Goal: Transaction & Acquisition: Book appointment/travel/reservation

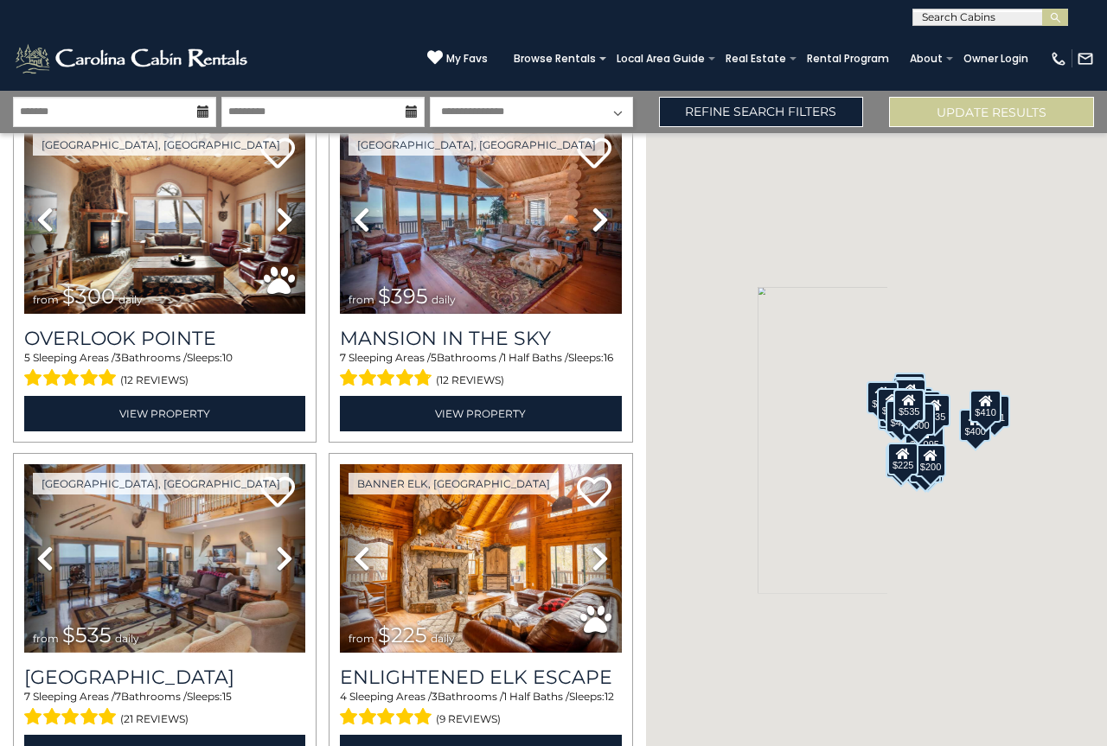
scroll to position [121, 0]
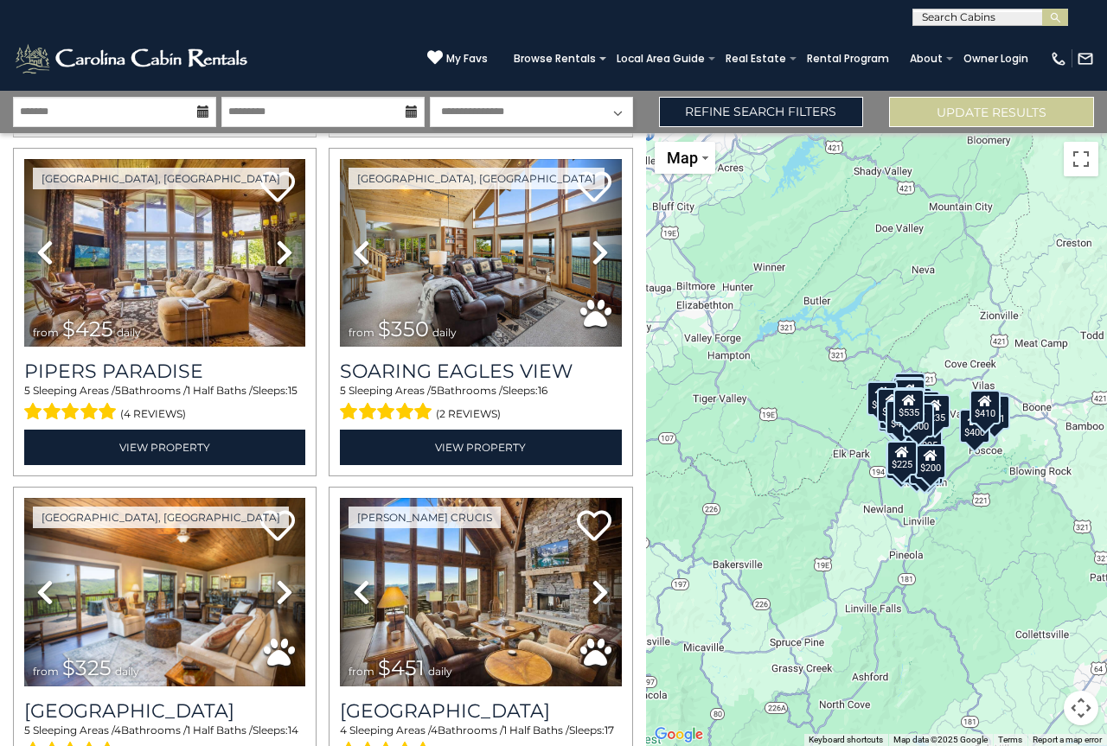
scroll to position [774, 0]
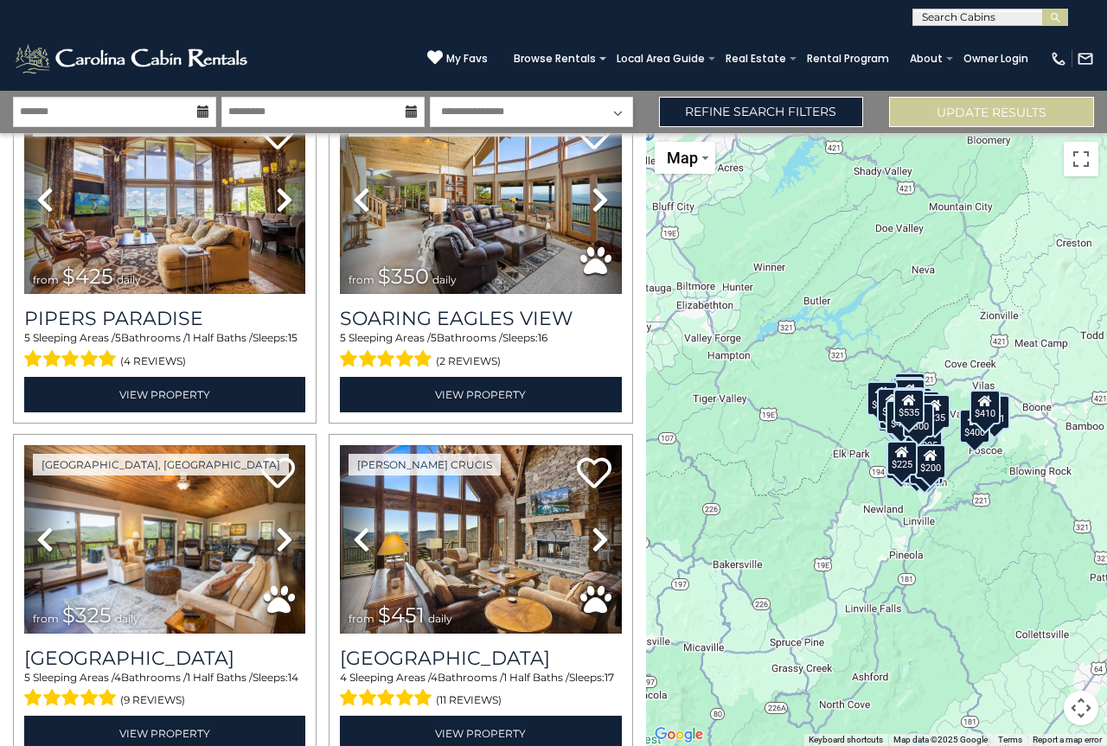
click at [625, 295] on div "[GEOGRAPHIC_DATA], [GEOGRAPHIC_DATA] Previous" at bounding box center [480, 259] width 316 height 328
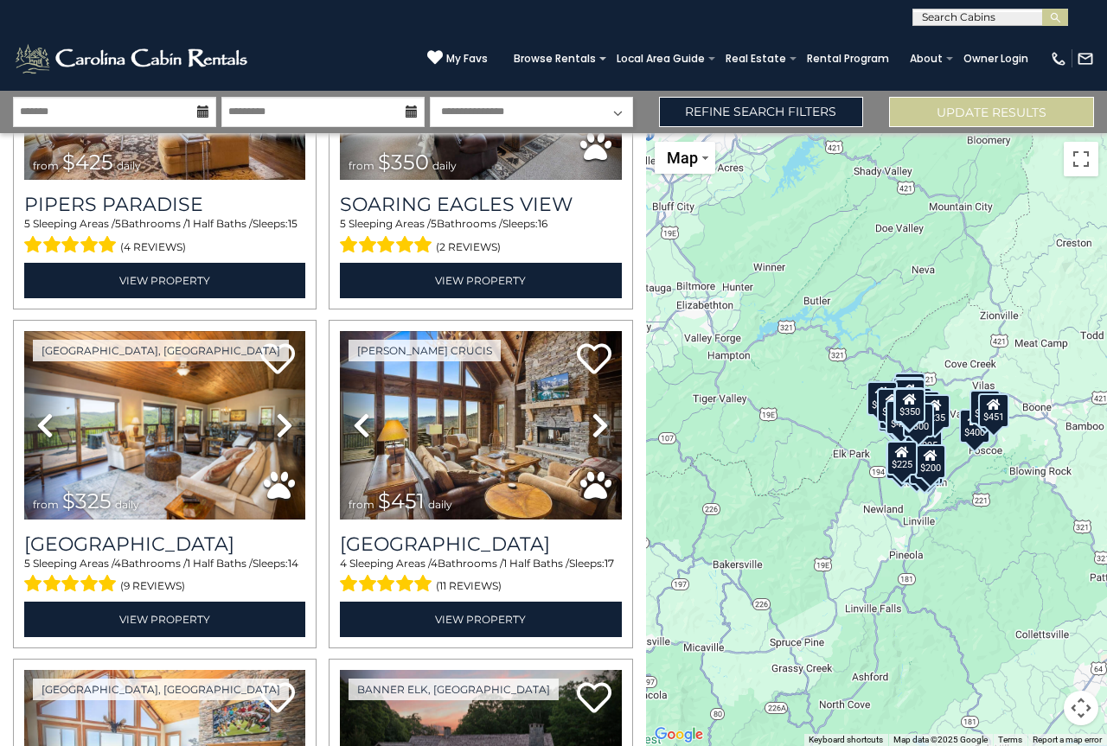
click at [629, 321] on div "[PERSON_NAME] Crucis Previous Next from" at bounding box center [480, 484] width 316 height 328
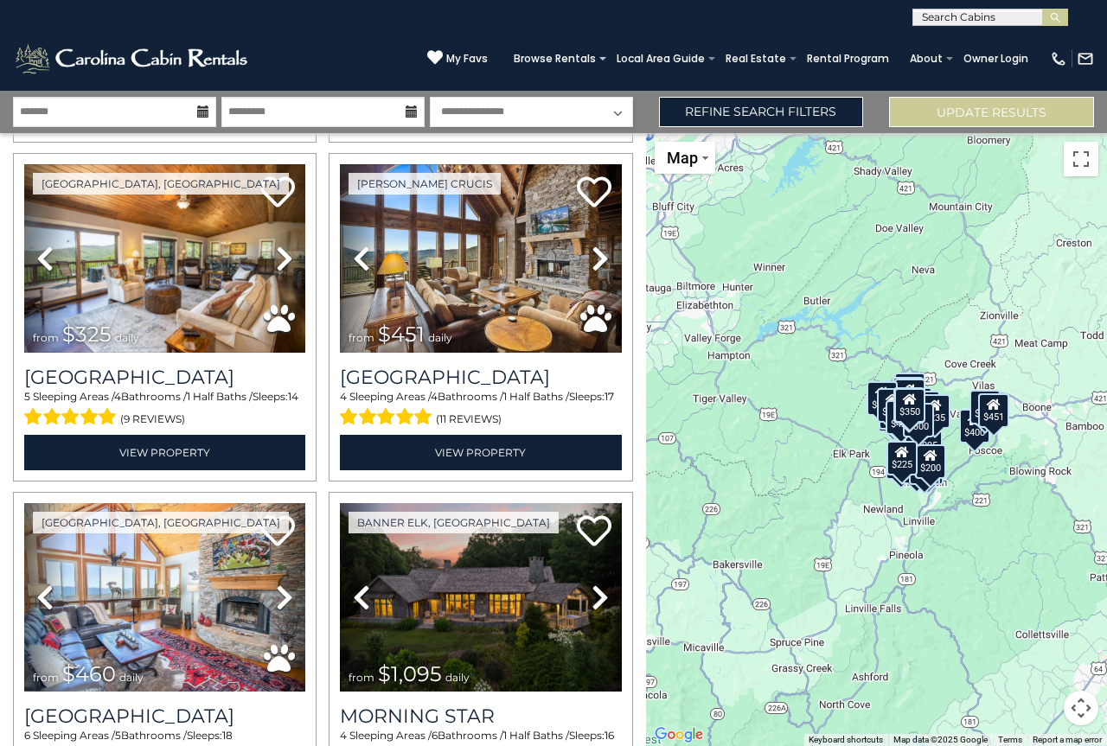
scroll to position [1062, 0]
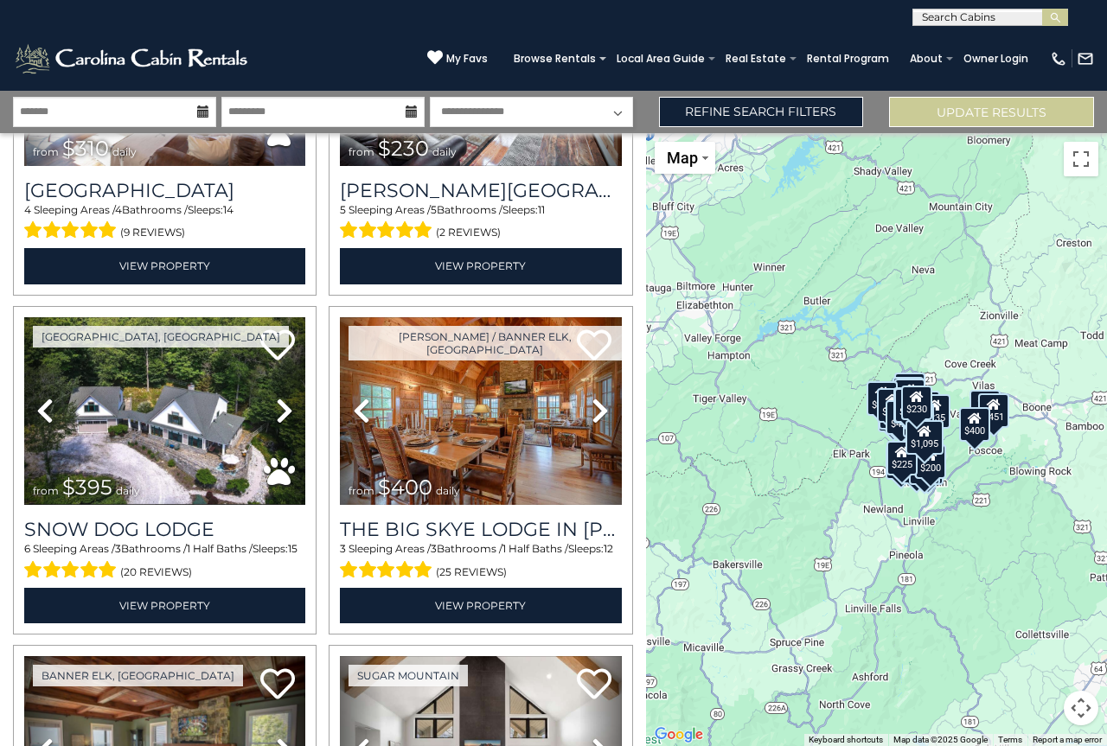
scroll to position [1927, 0]
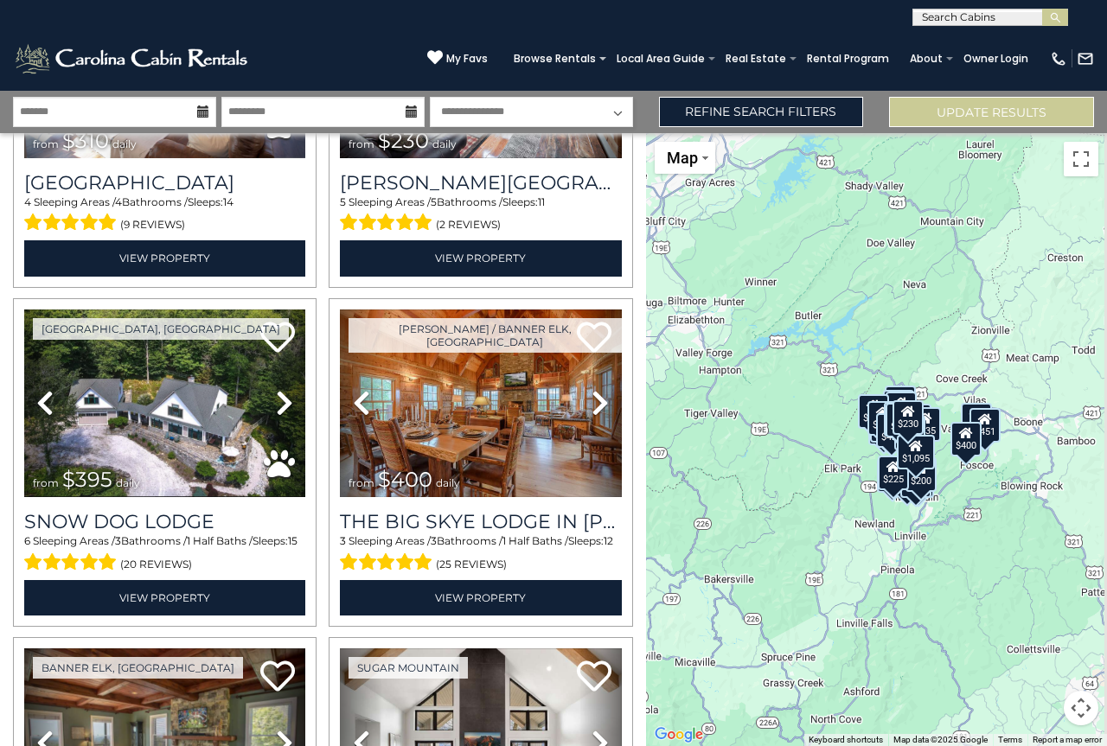
drag, startPoint x: 647, startPoint y: 409, endPoint x: 638, endPoint y: 425, distance: 18.6
click at [638, 425] on div "**********" at bounding box center [553, 418] width 1107 height 655
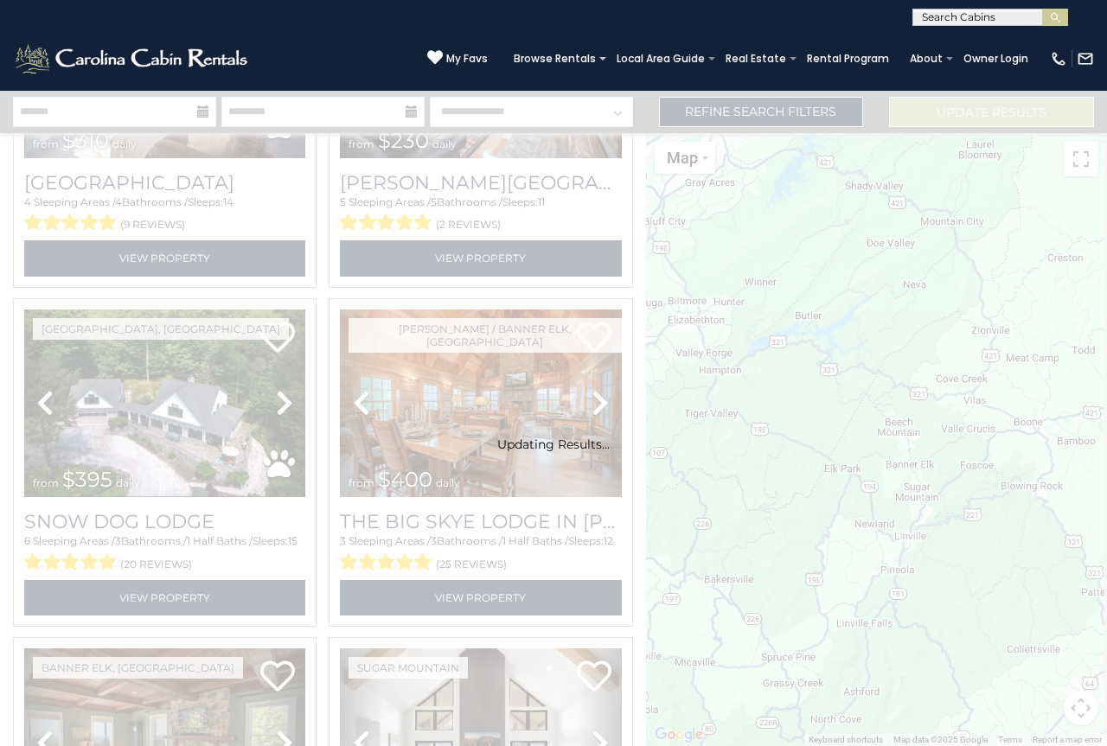
click at [644, 425] on div "Updating Results..." at bounding box center [553, 418] width 1107 height 67
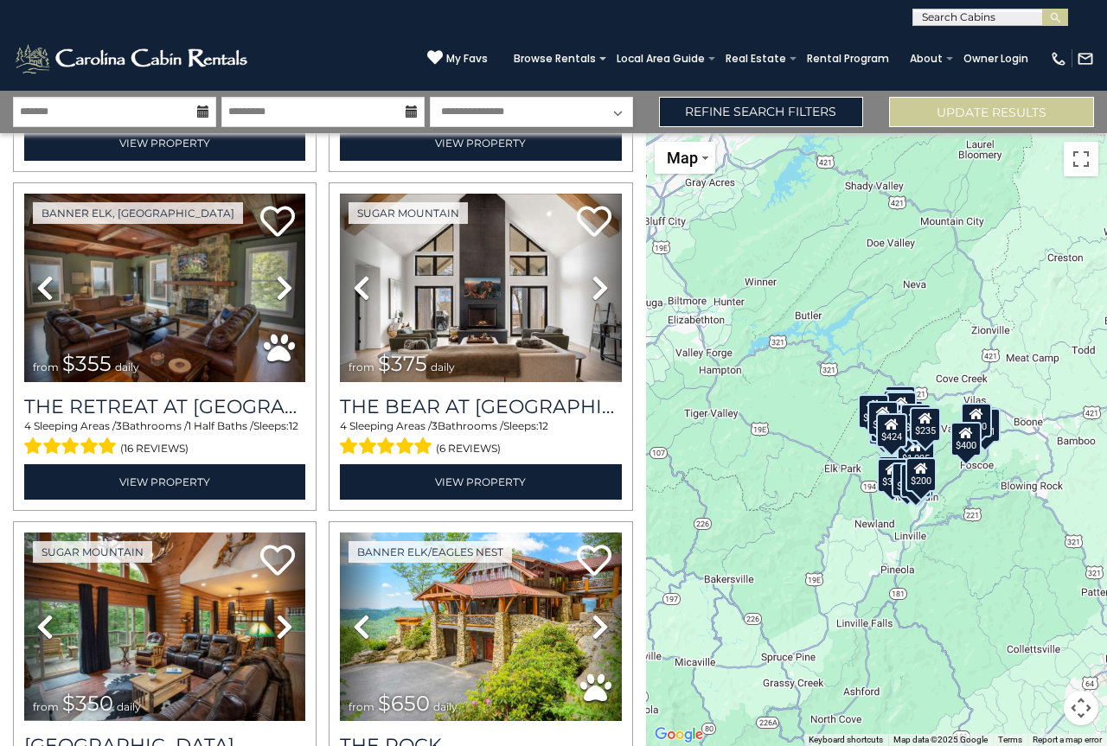
scroll to position [2465, 0]
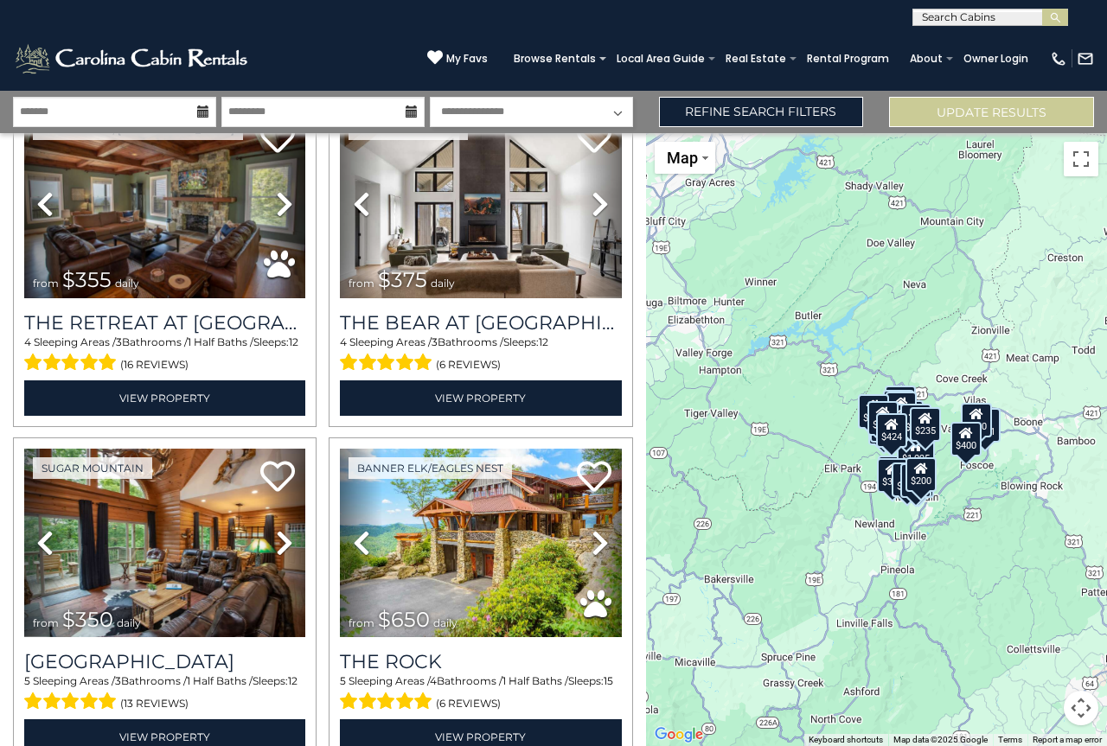
click at [631, 469] on div "[GEOGRAPHIC_DATA], [GEOGRAPHIC_DATA] Previous" at bounding box center [323, 268] width 646 height 5086
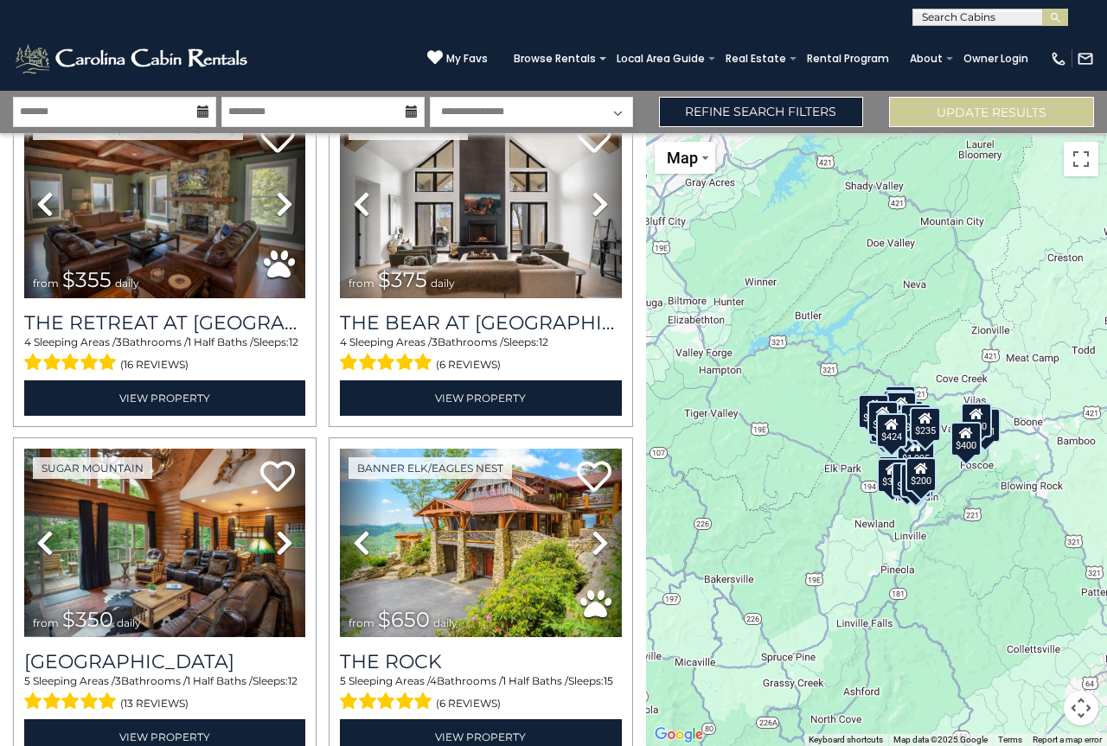
click at [631, 469] on div "[GEOGRAPHIC_DATA], [GEOGRAPHIC_DATA] Previous" at bounding box center [323, 268] width 646 height 5086
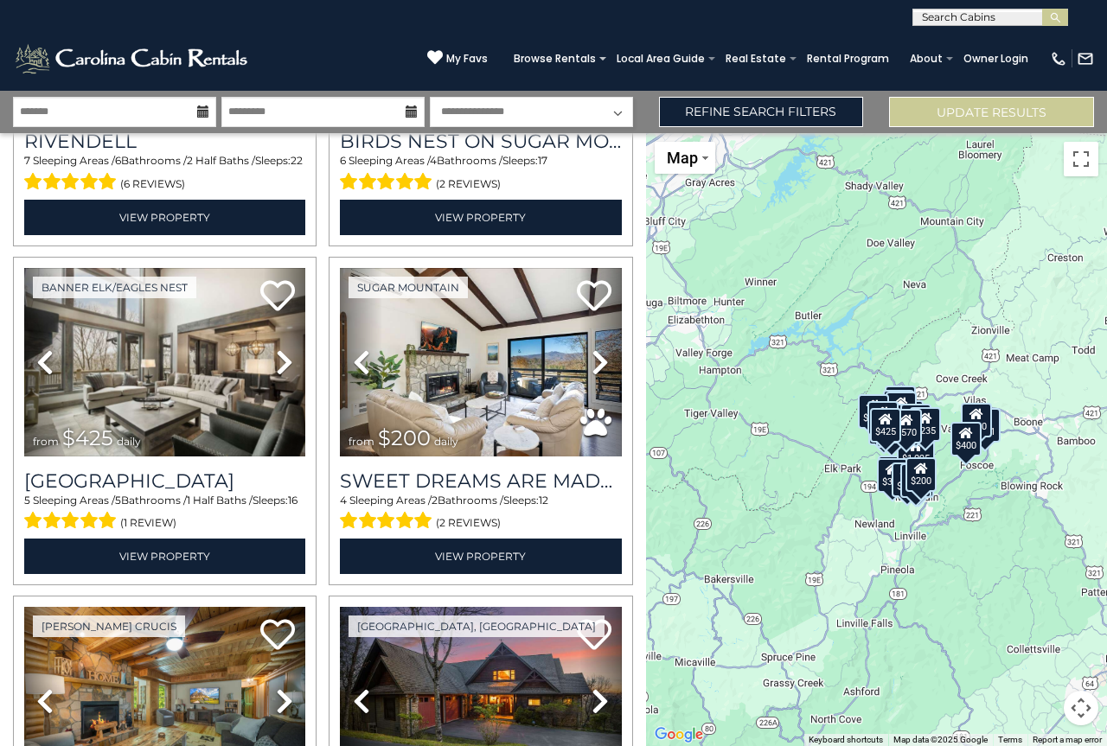
scroll to position [3724, 0]
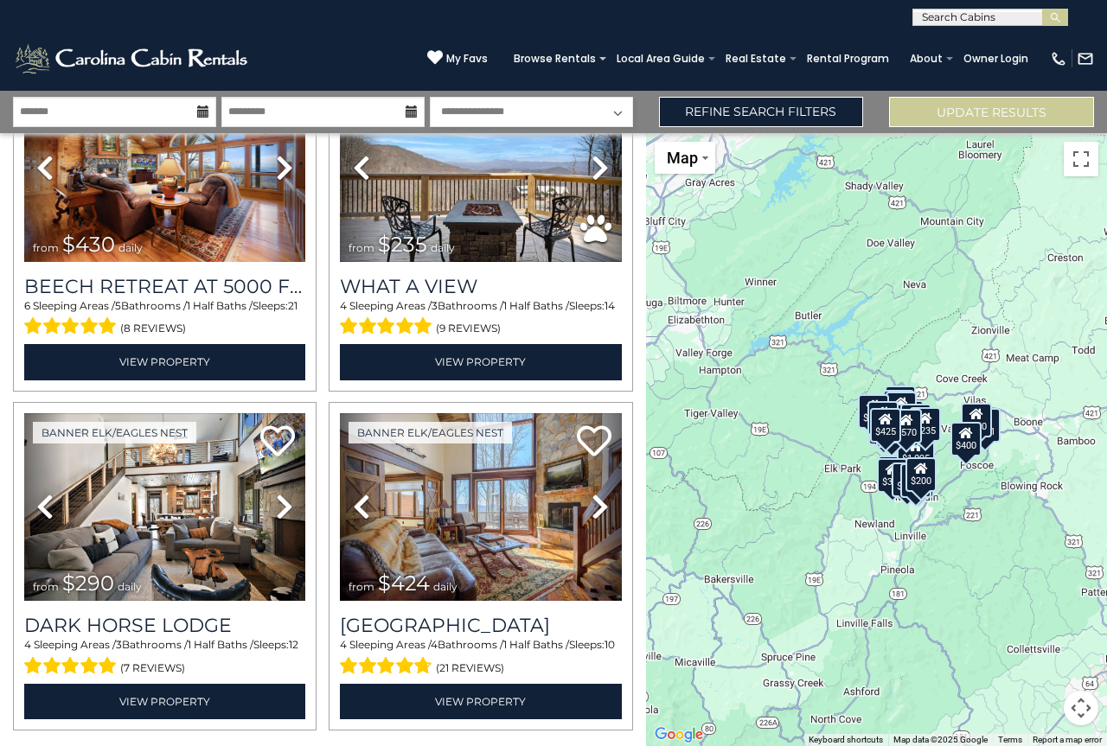
scroll to position [4582, 0]
